Goal: Transaction & Acquisition: Purchase product/service

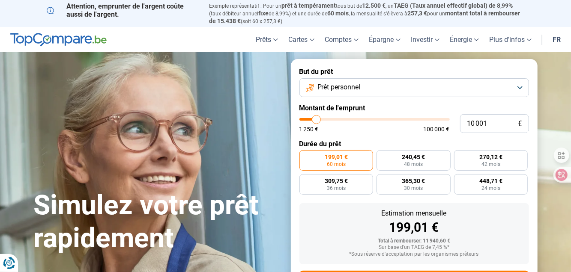
type input "17 250"
type input "17250"
click at [326, 118] on input "range" at bounding box center [374, 119] width 150 height 3
radio input "false"
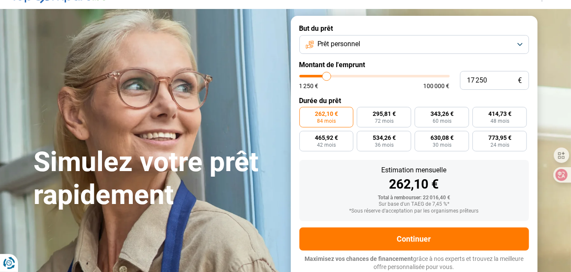
scroll to position [71, 0]
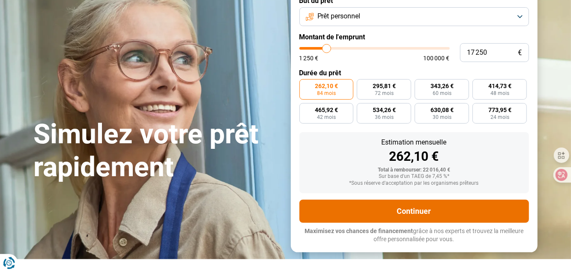
click at [419, 214] on button "Continuer" at bounding box center [414, 211] width 230 height 23
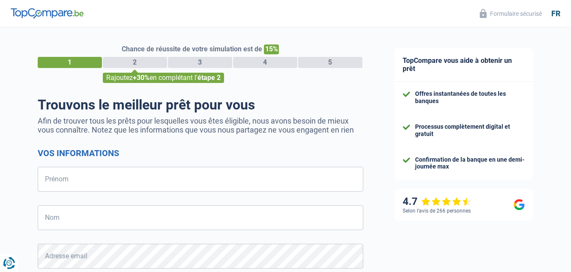
select select "32"
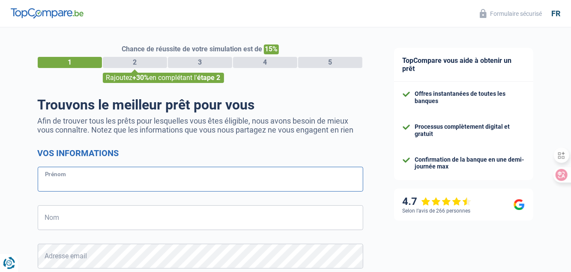
click at [235, 177] on input "Prénom" at bounding box center [200, 179] width 325 height 25
type input "Pana"
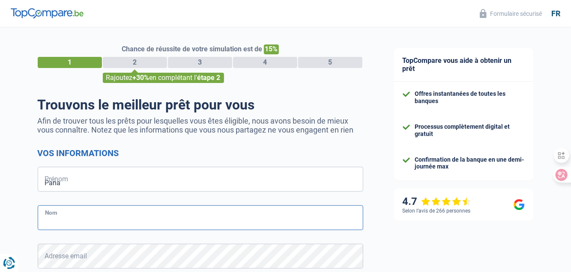
type input "doukissis"
type input "475459468"
type input "Panayotis"
click at [48, 224] on input "doukissis" at bounding box center [200, 218] width 325 height 25
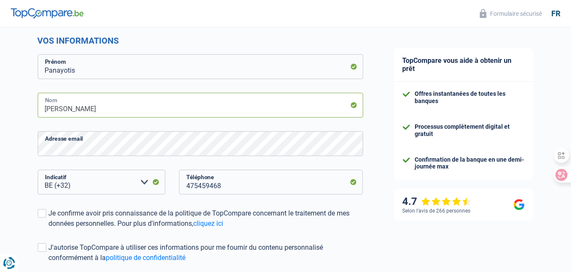
scroll to position [113, 0]
type input "Doukissis"
click at [83, 189] on select "BE (+32) LU (+352) Veuillez sélectionner une option" at bounding box center [102, 182] width 128 height 25
click at [196, 207] on div "475459468 Téléphone" at bounding box center [270, 189] width 197 height 39
click at [42, 216] on span at bounding box center [42, 213] width 9 height 9
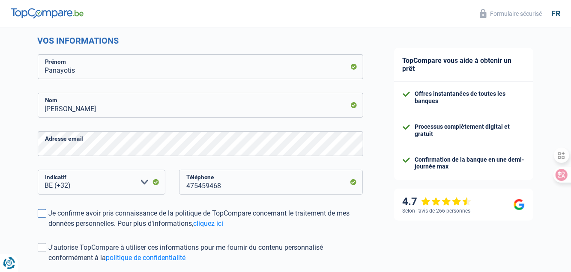
click at [49, 229] on input "Je confirme avoir pris connaissance de la politique de TopCompare concernant le…" at bounding box center [49, 229] width 0 height 0
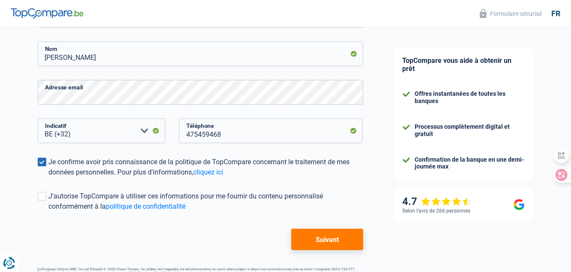
scroll to position [165, 0]
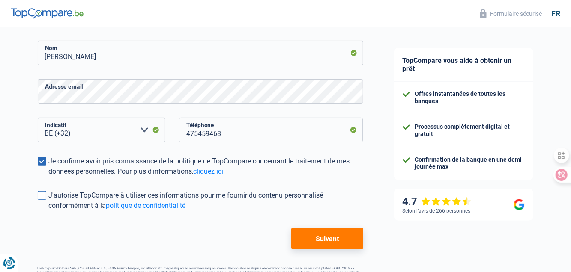
click at [45, 194] on span at bounding box center [42, 195] width 9 height 9
click at [49, 211] on input "J'autorise TopCompare à utiliser ces informations pour me fournir du contenu pe…" at bounding box center [49, 211] width 0 height 0
click at [339, 241] on button "Suivant" at bounding box center [327, 238] width 72 height 21
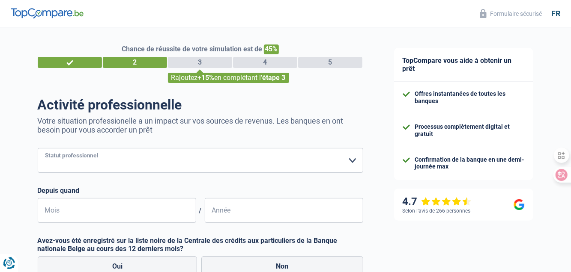
click at [217, 158] on select "Ouvrier Employé privé Employé public Invalide Indépendant Pensionné Chômeur Mut…" at bounding box center [200, 160] width 325 height 25
select select "independent"
click at [38, 148] on select "Ouvrier Employé privé Employé public Invalide Indépendant Pensionné Chômeur Mut…" at bounding box center [200, 160] width 325 height 25
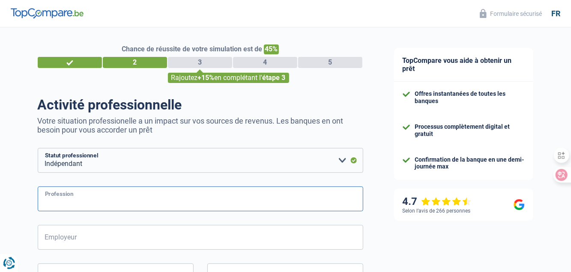
click at [118, 206] on input "Profession" at bounding box center [200, 199] width 325 height 25
type input "I"
click at [118, 206] on input "GERANT" at bounding box center [200, 199] width 325 height 25
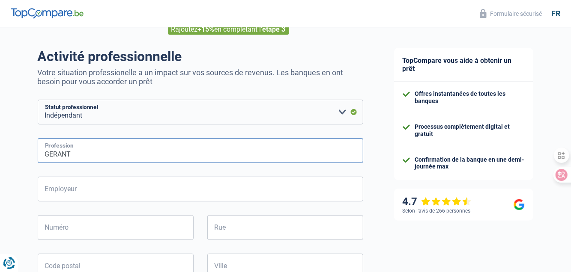
scroll to position [49, 0]
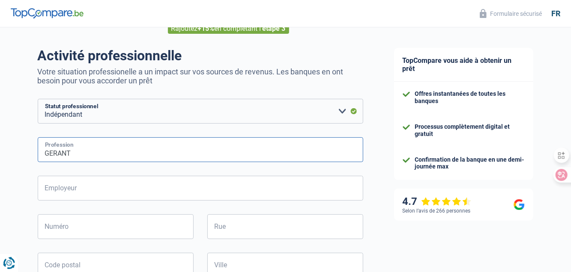
type input "GERANT"
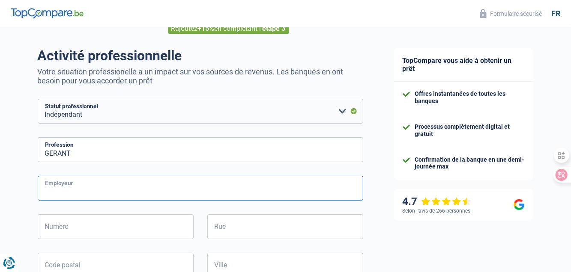
click at [125, 188] on input "Employeur" at bounding box center [200, 188] width 325 height 25
type input "b"
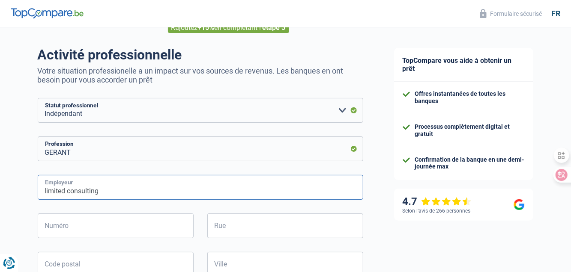
type input "limited consulting"
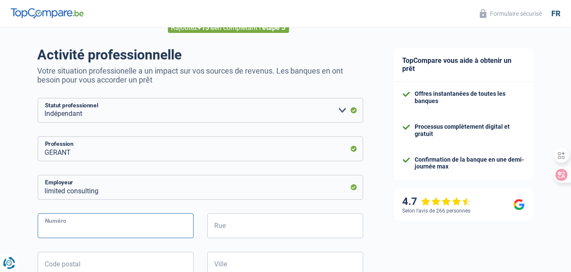
click at [118, 222] on input "Numéro" at bounding box center [116, 226] width 156 height 25
type input "5"
click at [235, 226] on input "Rue" at bounding box center [285, 226] width 156 height 25
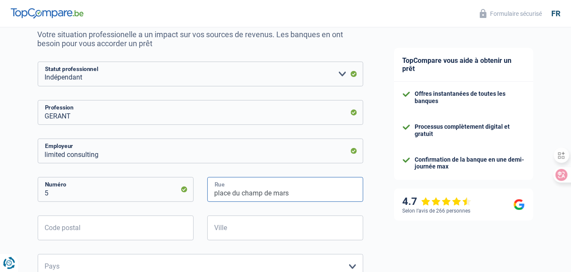
scroll to position [84, 0]
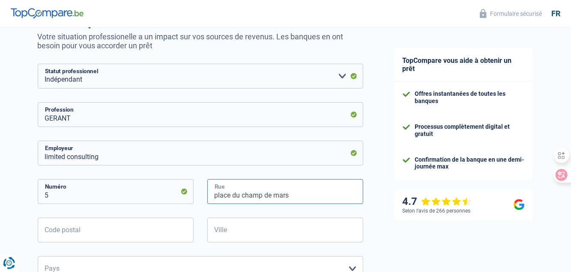
type input "place du champ de mars"
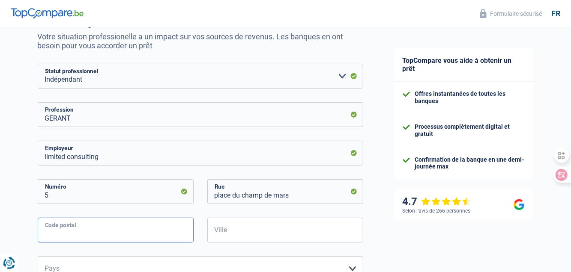
click at [146, 236] on input "Code postal" at bounding box center [116, 230] width 156 height 25
type input "1000"
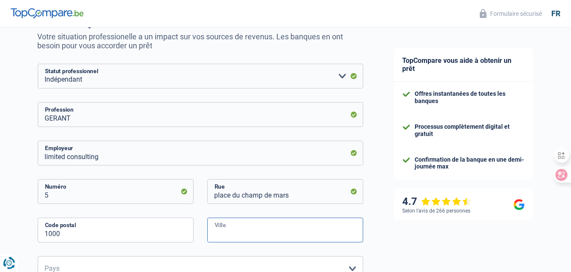
type input "Bruxelles"
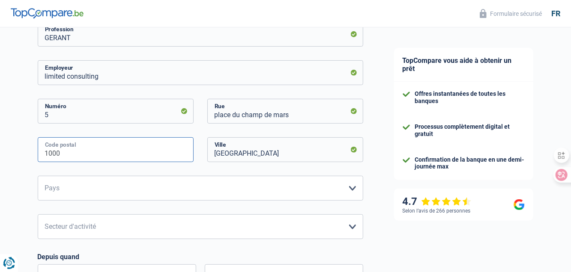
scroll to position [168, 0]
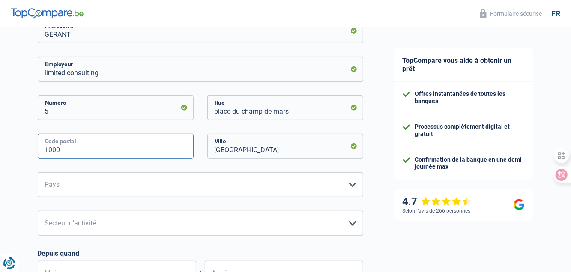
type input "1000"
click at [128, 183] on select "Belgique Luxembourg Veuillez sélectionner une option" at bounding box center [200, 185] width 325 height 25
click at [110, 191] on select "Belgique Luxembourg Veuillez sélectionner une option" at bounding box center [200, 185] width 325 height 25
select select "BE"
click at [38, 173] on select "Belgique Luxembourg Veuillez sélectionner une option" at bounding box center [200, 185] width 325 height 25
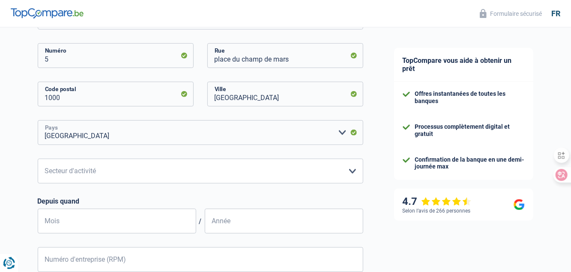
scroll to position [223, 0]
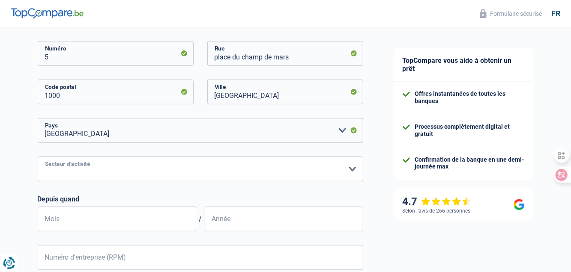
click at [128, 164] on select "Agriculture/Pêche Industrie Horeca Courier/Fitness/Taxi Construction Banques/As…" at bounding box center [200, 169] width 325 height 25
select select "smallCompanies"
click at [38, 157] on select "Agriculture/Pêche Industrie Horeca Courier/Fitness/Taxi Construction Banques/As…" at bounding box center [200, 169] width 325 height 25
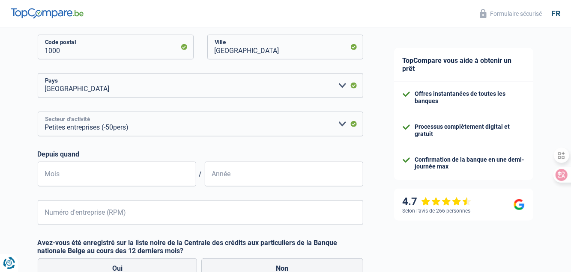
scroll to position [269, 0]
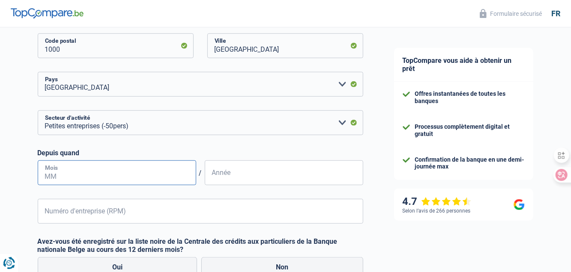
click at [131, 170] on input "Mois" at bounding box center [117, 173] width 158 height 25
click at [131, 170] on input "20" at bounding box center [117, 173] width 158 height 25
type input "2"
type input "01"
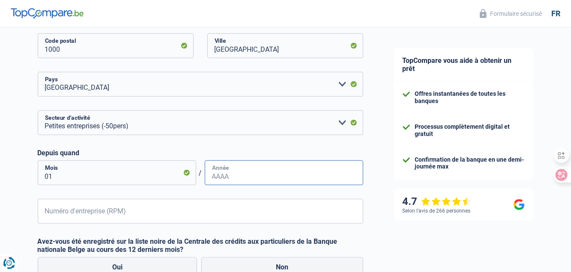
click at [258, 174] on input "Année" at bounding box center [284, 173] width 158 height 25
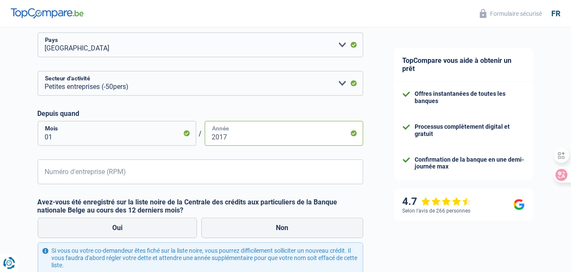
scroll to position [313, 0]
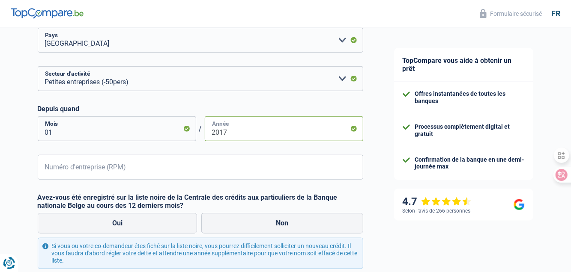
type input "2017"
click at [216, 172] on input "Numéro d'entreprise (RPM)" at bounding box center [200, 167] width 325 height 25
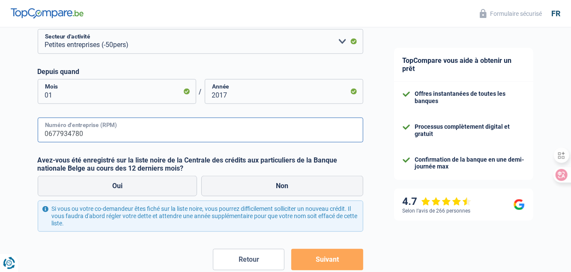
scroll to position [355, 0]
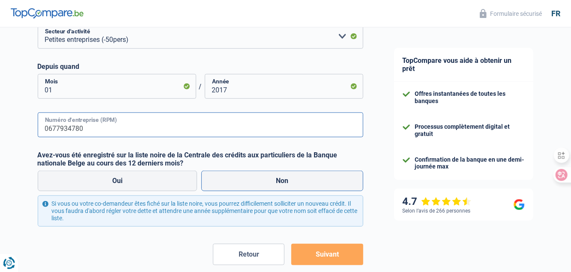
type input "0677934780"
click at [248, 185] on label "Non" at bounding box center [282, 181] width 162 height 21
click at [248, 185] on input "Non" at bounding box center [282, 181] width 162 height 21
radio input "true"
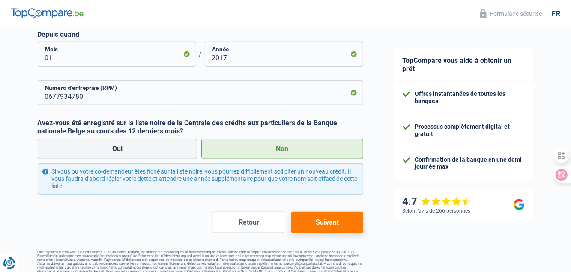
scroll to position [391, 0]
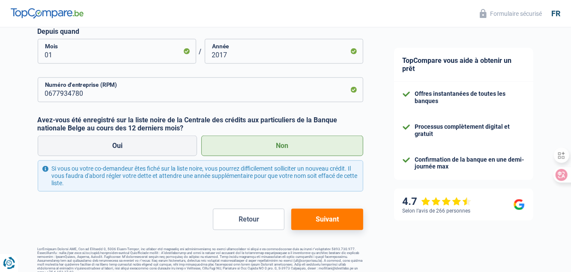
click at [336, 222] on button "Suivant" at bounding box center [327, 219] width 72 height 21
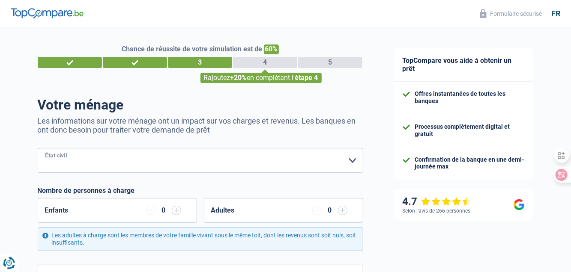
click at [257, 156] on select "Célibataire Marié(e) Cohabitant(e) légal(e) Divorcé(e) Veuf(ve) Séparé (de fait…" at bounding box center [200, 160] width 325 height 25
select select "single"
click at [38, 148] on select "Célibataire Marié(e) Cohabitant(e) légal(e) Divorcé(e) Veuf(ve) Séparé (de fait…" at bounding box center [200, 160] width 325 height 25
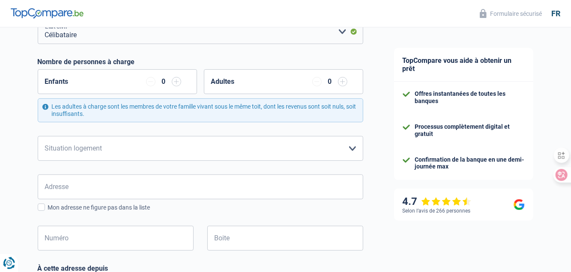
scroll to position [130, 0]
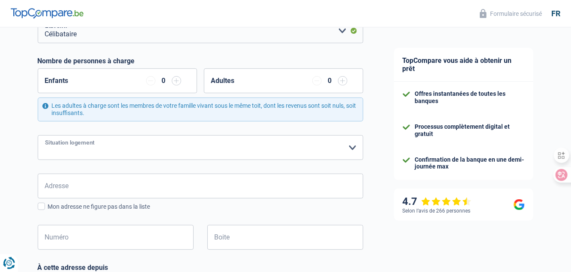
click at [256, 149] on select "Locataire Propriétaire avec prêt hypothécaire Propriétaire sans prêt hypothécai…" at bounding box center [200, 147] width 325 height 25
select select "rents"
click at [38, 135] on select "Locataire Propriétaire avec prêt hypothécaire Propriétaire sans prêt hypothécai…" at bounding box center [200, 147] width 325 height 25
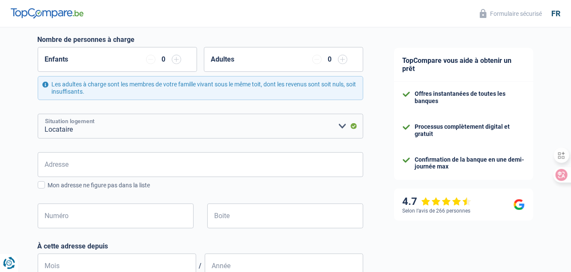
scroll to position [152, 0]
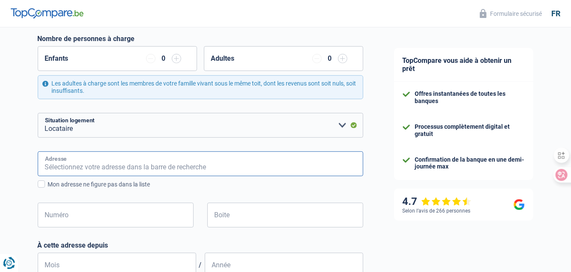
click at [218, 166] on input "Adresse" at bounding box center [200, 164] width 325 height 25
click at [44, 166] on input "Beiaardlaan, 1850, Grimbergen, BE" at bounding box center [200, 164] width 325 height 25
type input "Beiaardlaan, 1850, Grimbergen, BE"
type input "25"
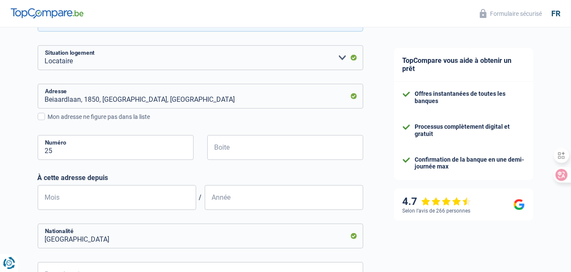
scroll to position [222, 0]
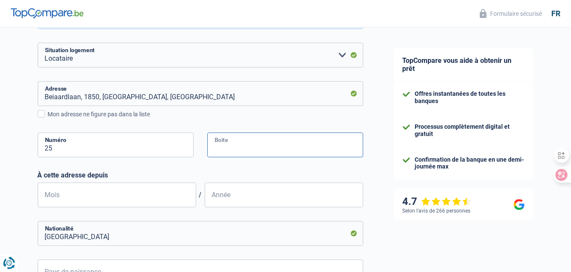
click at [256, 147] on input "Boite" at bounding box center [285, 145] width 156 height 25
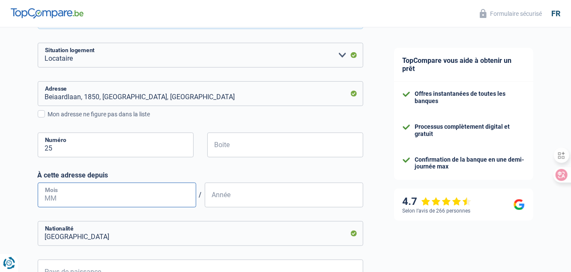
click at [121, 194] on input "Mois" at bounding box center [117, 195] width 158 height 25
type input "0"
type input "10"
click at [233, 199] on input "Année" at bounding box center [284, 195] width 158 height 25
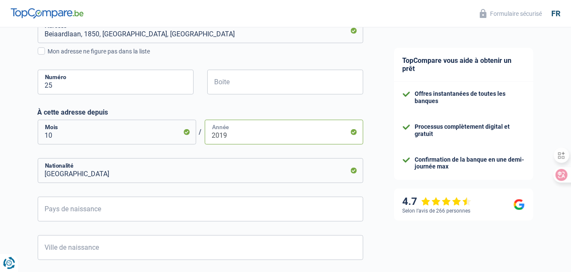
scroll to position [286, 0]
type input "2020"
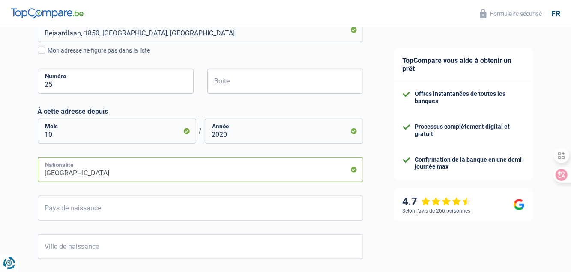
click at [230, 170] on input "Belgique" at bounding box center [200, 170] width 325 height 25
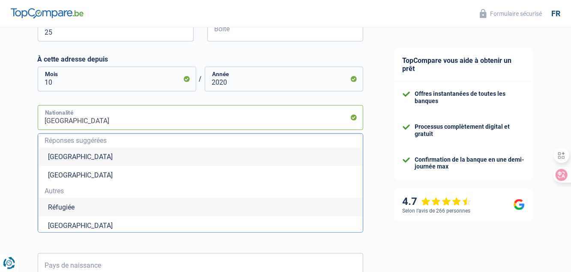
scroll to position [339, 0]
click at [230, 170] on li "Luxembourg" at bounding box center [200, 174] width 325 height 18
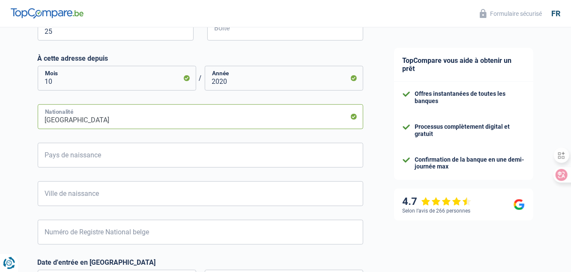
click at [148, 125] on input "Luxembourg" at bounding box center [200, 116] width 325 height 25
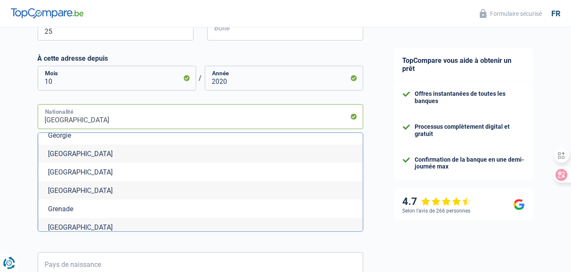
scroll to position [1247, 0]
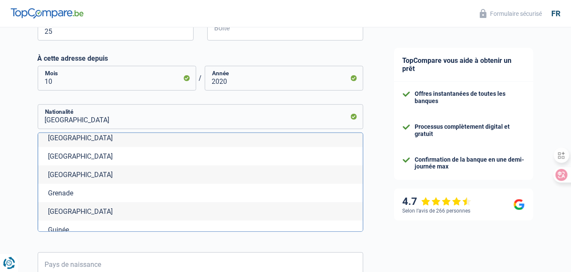
click at [130, 184] on li "Grèce" at bounding box center [200, 175] width 325 height 18
type input "Grèce"
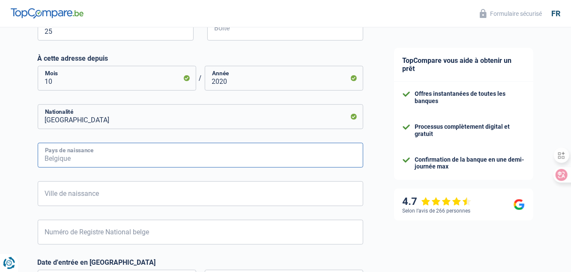
click at [150, 157] on input "Pays de naissance" at bounding box center [200, 155] width 325 height 25
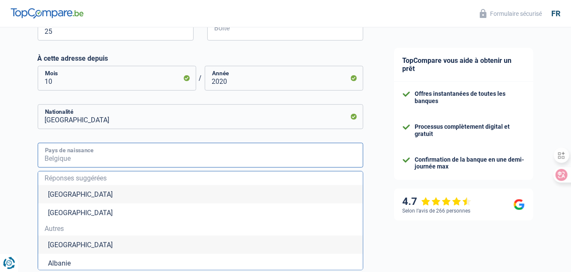
type input "g"
type input "r"
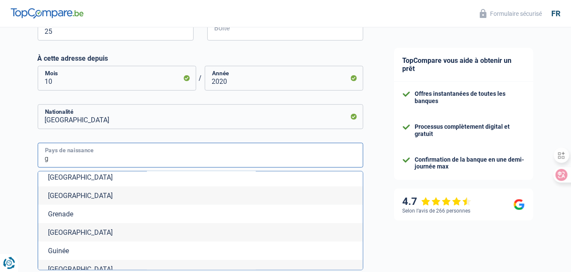
scroll to position [380, 0]
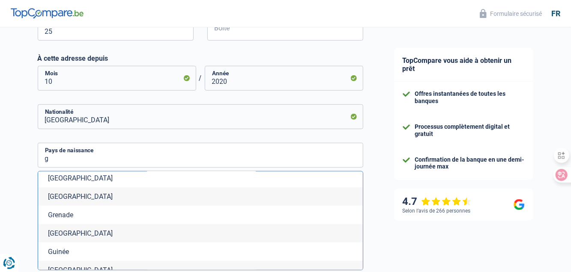
click at [62, 203] on li "Grèce" at bounding box center [200, 197] width 325 height 18
type input "Grèce"
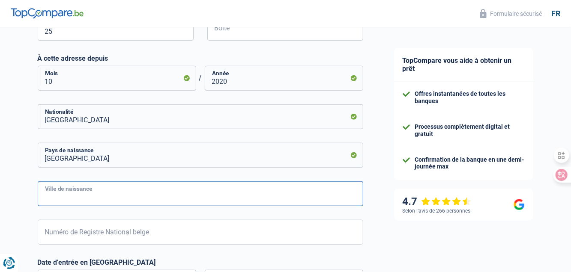
click at [79, 199] on input "Ville de naissance" at bounding box center [200, 194] width 325 height 25
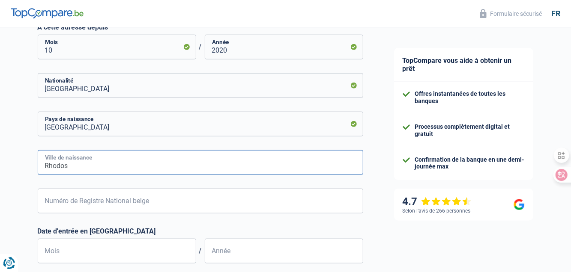
scroll to position [375, 0]
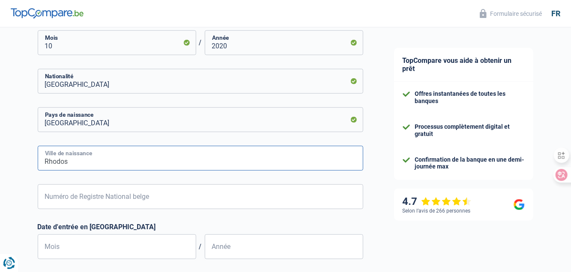
type input "Rhodos"
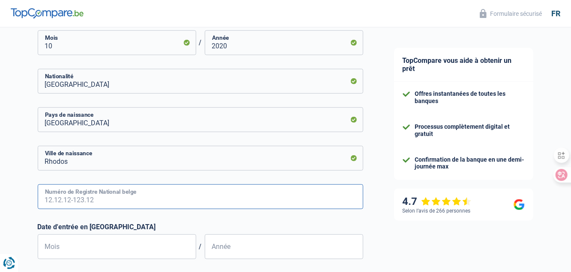
click at [88, 199] on input "Numéro de Registre National belge" at bounding box center [200, 197] width 325 height 25
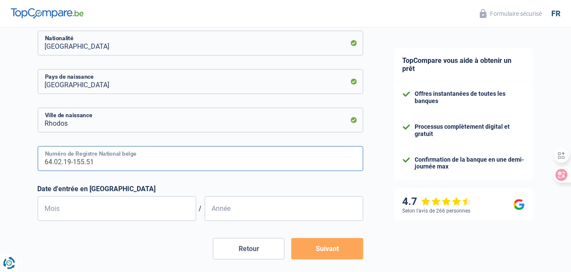
scroll to position [416, 0]
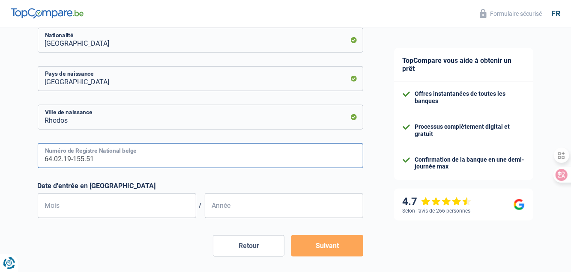
type input "64.02.19-155.51"
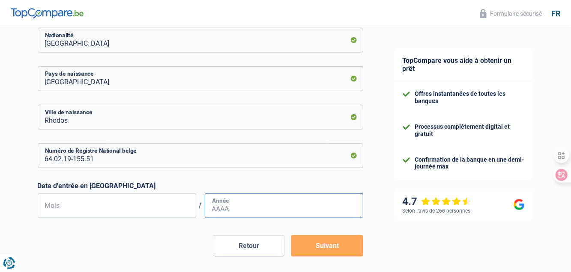
click at [225, 204] on input "Année" at bounding box center [284, 206] width 158 height 25
type input "1965"
click at [124, 206] on input "Mois" at bounding box center [117, 206] width 158 height 25
type input "01"
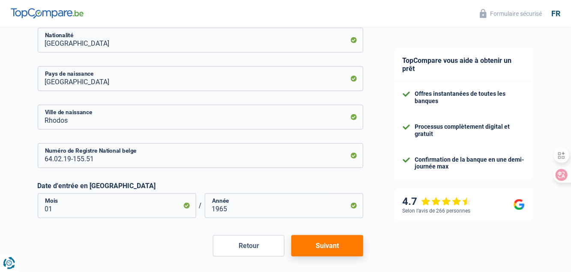
click at [314, 248] on button "Suivant" at bounding box center [327, 246] width 72 height 21
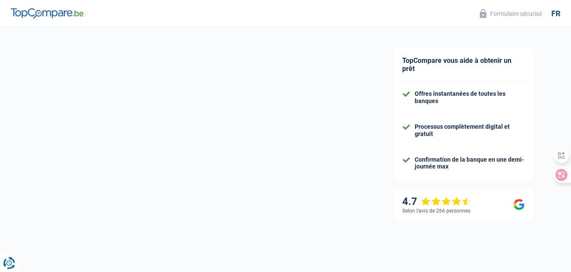
select select "netSalary"
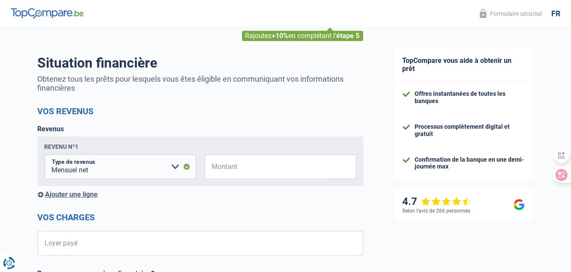
scroll to position [43, 0]
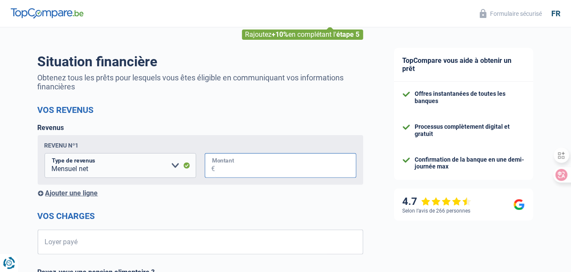
click at [268, 170] on input "Montant" at bounding box center [285, 165] width 141 height 25
click at [173, 165] on select "Allocation d'handicap Allocations chômage Allocations familiales Chèques repas …" at bounding box center [121, 165] width 152 height 25
click at [204, 189] on div "Ajouter une ligne" at bounding box center [200, 193] width 325 height 8
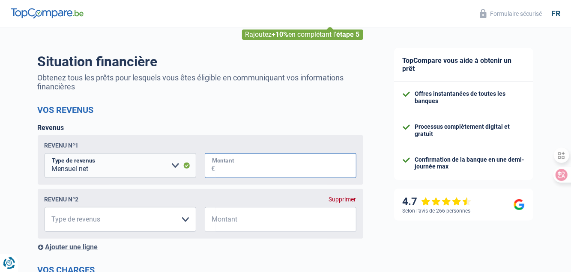
click at [247, 166] on input "Montant" at bounding box center [285, 165] width 141 height 25
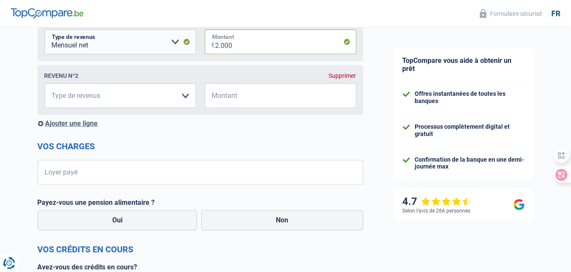
scroll to position [168, 0]
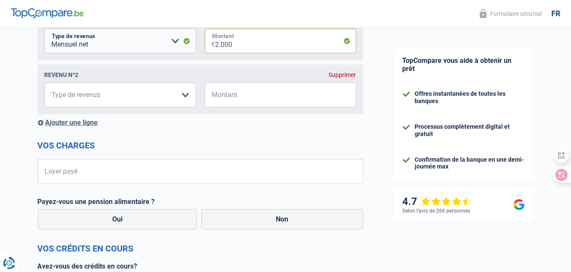
type input "2.000"
click at [177, 176] on input "Loyer payé" at bounding box center [205, 171] width 315 height 25
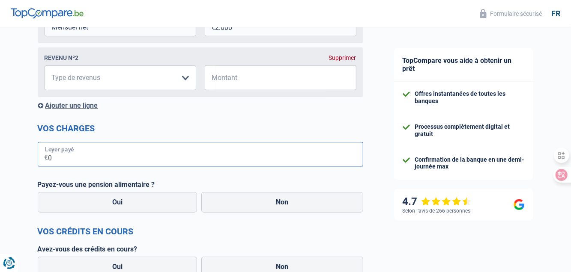
scroll to position [195, 0]
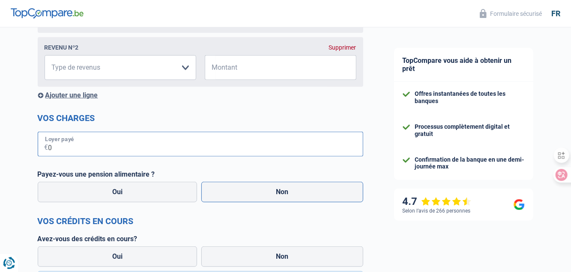
type input "0"
click at [265, 198] on div "Payez-vous une pension alimentaire ? Oui Non Tous les champs sont obligatoires.…" at bounding box center [200, 187] width 325 height 34
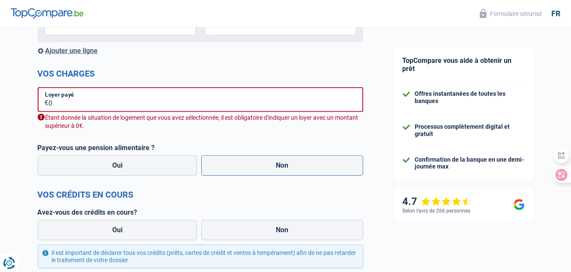
scroll to position [244, 0]
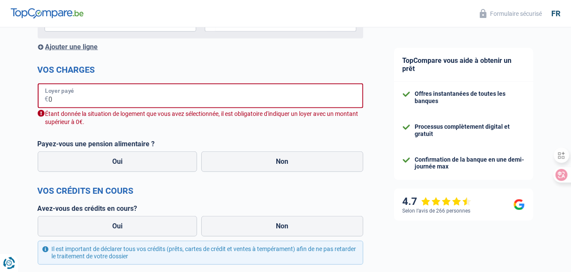
click at [155, 96] on input "0" at bounding box center [206, 95] width 314 height 25
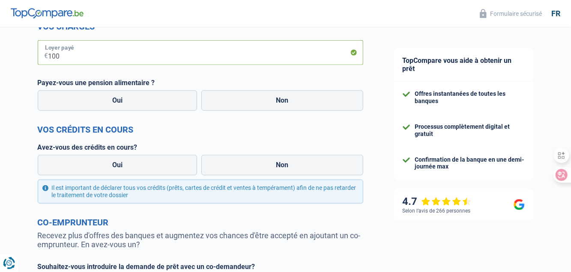
scroll to position [288, 0]
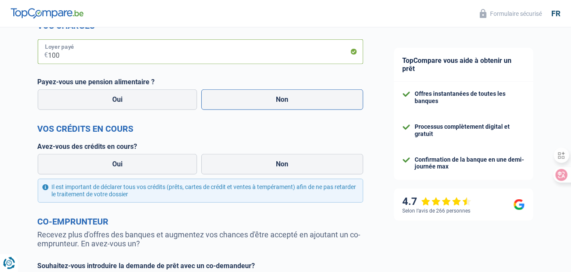
type input "100"
click at [285, 101] on label "Non" at bounding box center [282, 99] width 162 height 21
click at [285, 101] on input "Non" at bounding box center [282, 99] width 162 height 21
radio input "true"
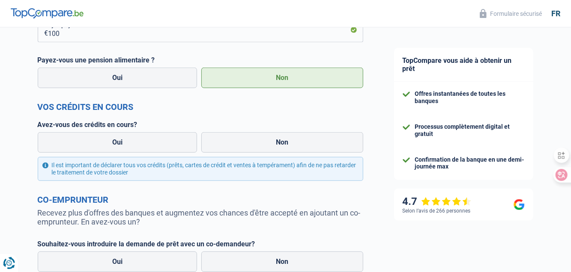
scroll to position [283, 0]
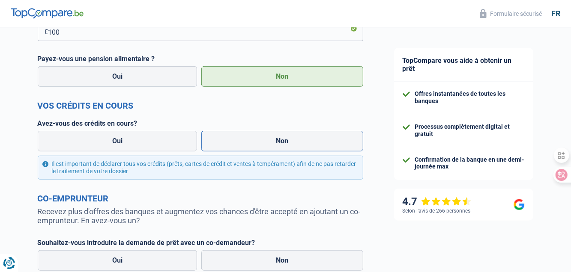
click at [283, 141] on label "Non" at bounding box center [282, 141] width 162 height 21
click at [283, 141] on input "Non" at bounding box center [282, 141] width 162 height 21
radio input "true"
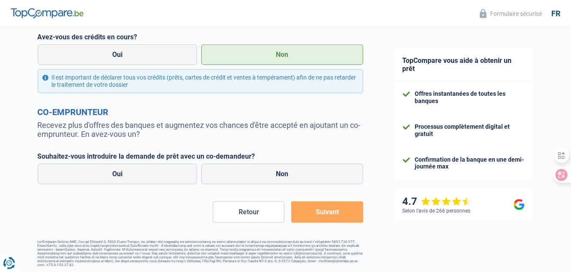
scroll to position [370, 0]
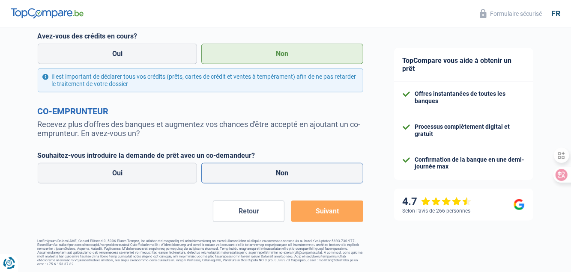
click at [282, 177] on label "Non" at bounding box center [282, 173] width 162 height 21
click at [282, 177] on input "Non" at bounding box center [282, 173] width 162 height 21
radio input "true"
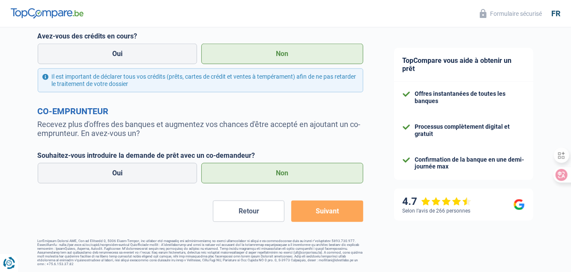
click at [329, 215] on button "Suivant" at bounding box center [327, 211] width 72 height 21
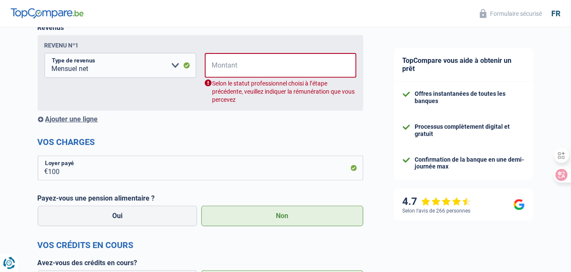
scroll to position [138, 0]
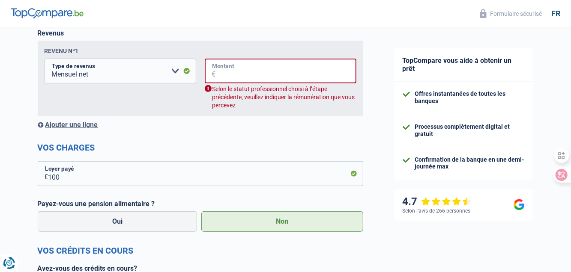
click at [270, 69] on input "Montant" at bounding box center [286, 71] width 140 height 25
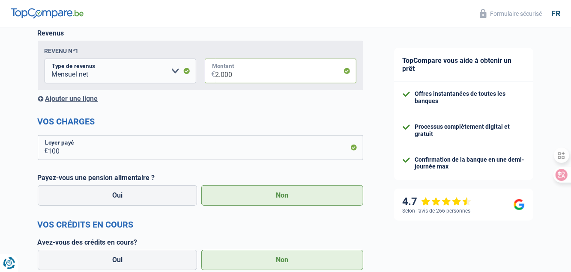
type input "2.000"
click at [281, 88] on div "Revenu nº1 Allocation d'handicap Allocations chômage Allocations familiales Chè…" at bounding box center [200, 66] width 325 height 50
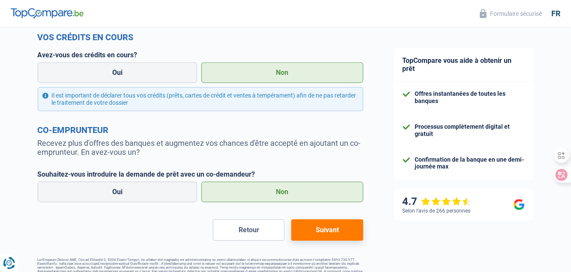
scroll to position [344, 0]
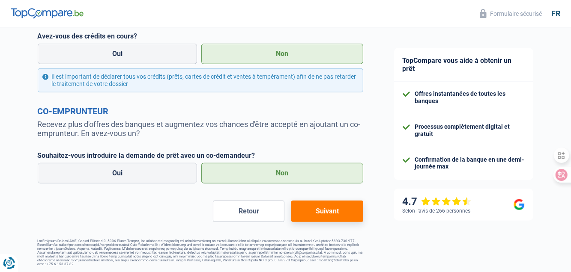
click at [320, 210] on button "Suivant" at bounding box center [327, 211] width 72 height 21
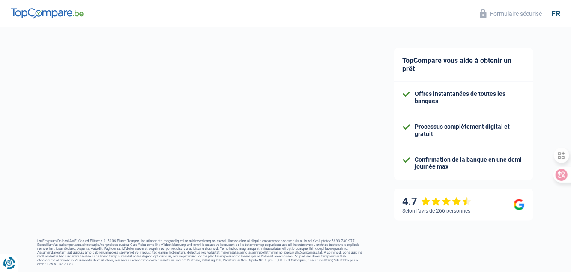
select select "84"
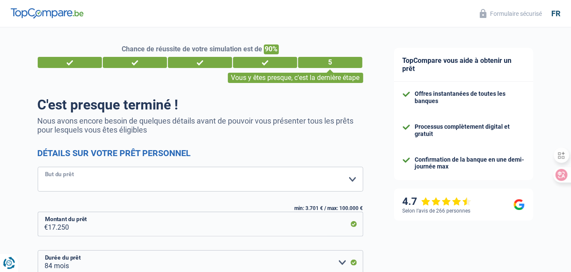
click at [297, 182] on select "Confort maison: meubles, textile, peinture, électroménager, outillage non-profe…" at bounding box center [200, 179] width 325 height 25
select select "other"
click at [38, 167] on select "Confort maison: meubles, textile, peinture, électroménager, outillage non-profe…" at bounding box center [200, 179] width 325 height 25
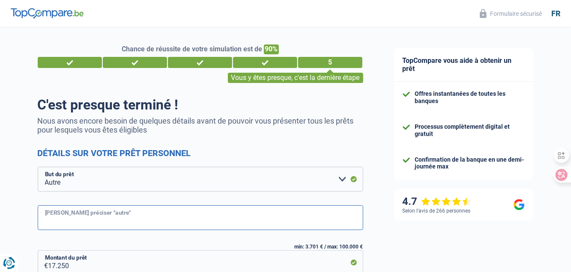
click at [229, 216] on input "Veuillez préciser "autre"" at bounding box center [200, 218] width 325 height 25
type input "develope"
click at [247, 188] on select "Confort maison: meubles, textile, peinture, électroménager, outillage non-profe…" at bounding box center [200, 179] width 325 height 25
click at [247, 187] on select "Confort maison: meubles, textile, peinture, électroménager, outillage non-profe…" at bounding box center [200, 179] width 325 height 25
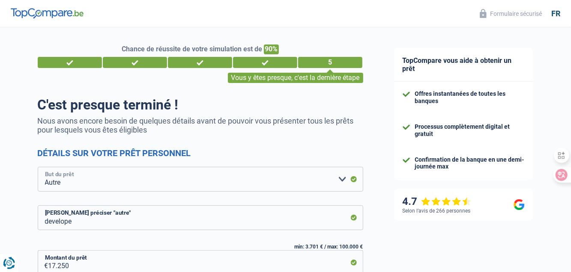
select select "renovatingAbroad"
click at [38, 167] on select "Confort maison: meubles, textile, peinture, électroménager, outillage non-profe…" at bounding box center [200, 179] width 325 height 25
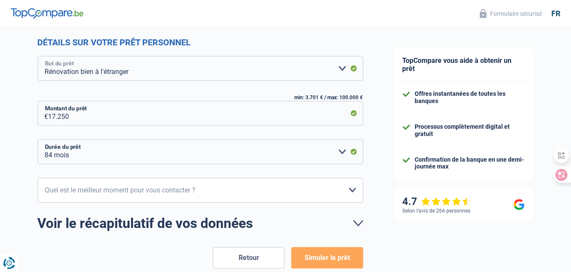
scroll to position [131, 0]
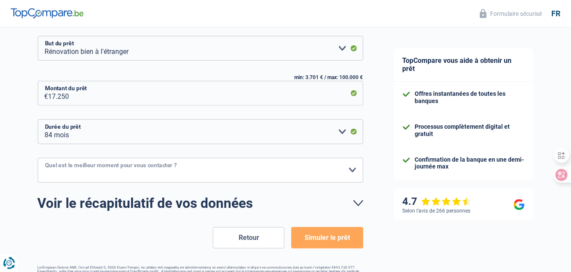
click at [227, 173] on select "10h-12h 12h-14h 14h-16h 16h-18h Veuillez sélectionner une option" at bounding box center [200, 170] width 325 height 25
select select "12-14"
click at [38, 158] on select "10h-12h 12h-14h 14h-16h 16h-18h Veuillez sélectionner une option" at bounding box center [200, 170] width 325 height 25
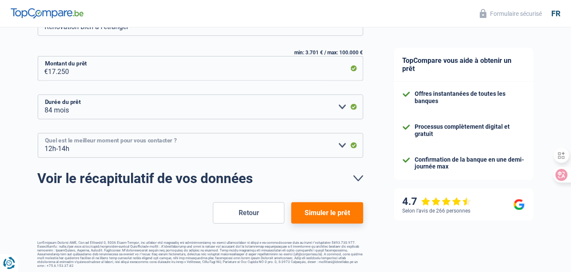
scroll to position [156, 0]
click at [322, 211] on button "Simuler le prêt" at bounding box center [327, 213] width 72 height 21
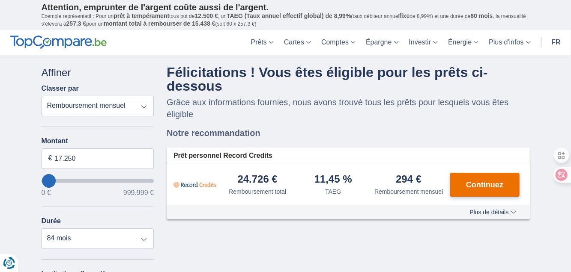
click at [486, 181] on span "Continuez" at bounding box center [484, 185] width 37 height 8
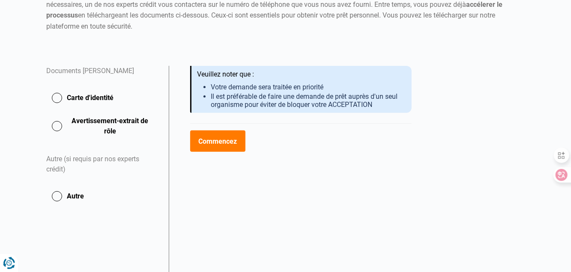
scroll to position [116, 0]
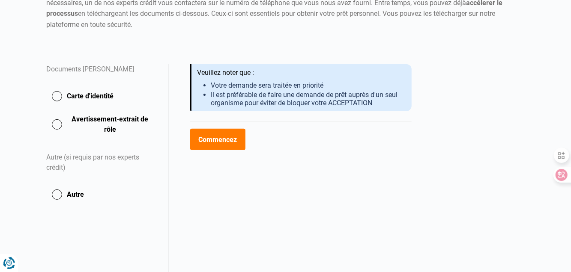
click at [57, 94] on button "Carte d'identité" at bounding box center [103, 96] width 112 height 21
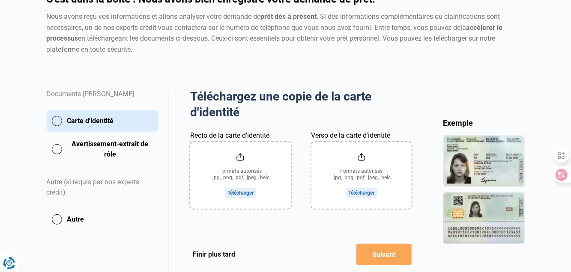
scroll to position [92, 0]
click at [246, 193] on input "Recto de la carte d'identité" at bounding box center [240, 175] width 101 height 67
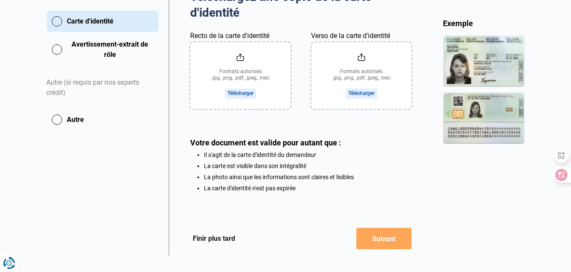
scroll to position [206, 0]
